Goal: Task Accomplishment & Management: Manage account settings

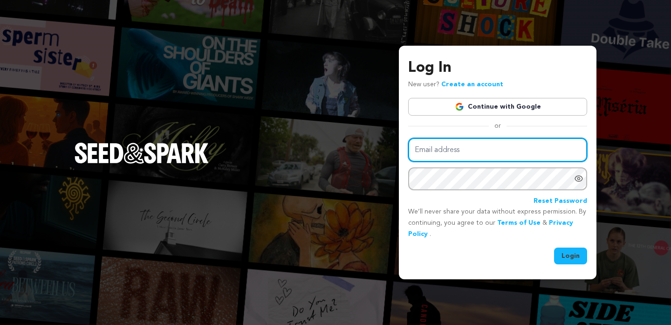
type input "laraferry@icloud.com"
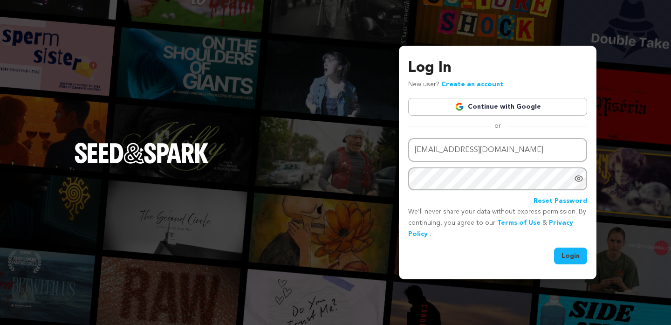
click at [567, 257] on button "Login" at bounding box center [570, 256] width 33 height 17
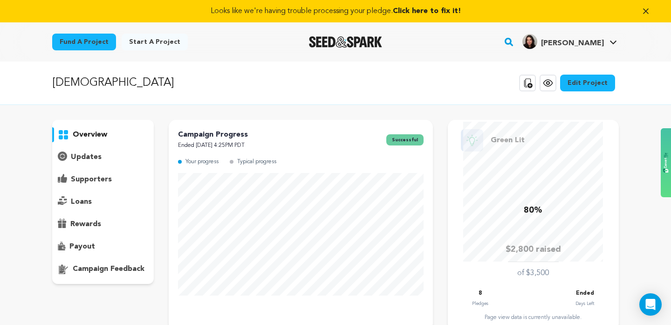
click at [98, 242] on div "payout" at bounding box center [103, 246] width 102 height 15
